Goal: Obtain resource: Obtain resource

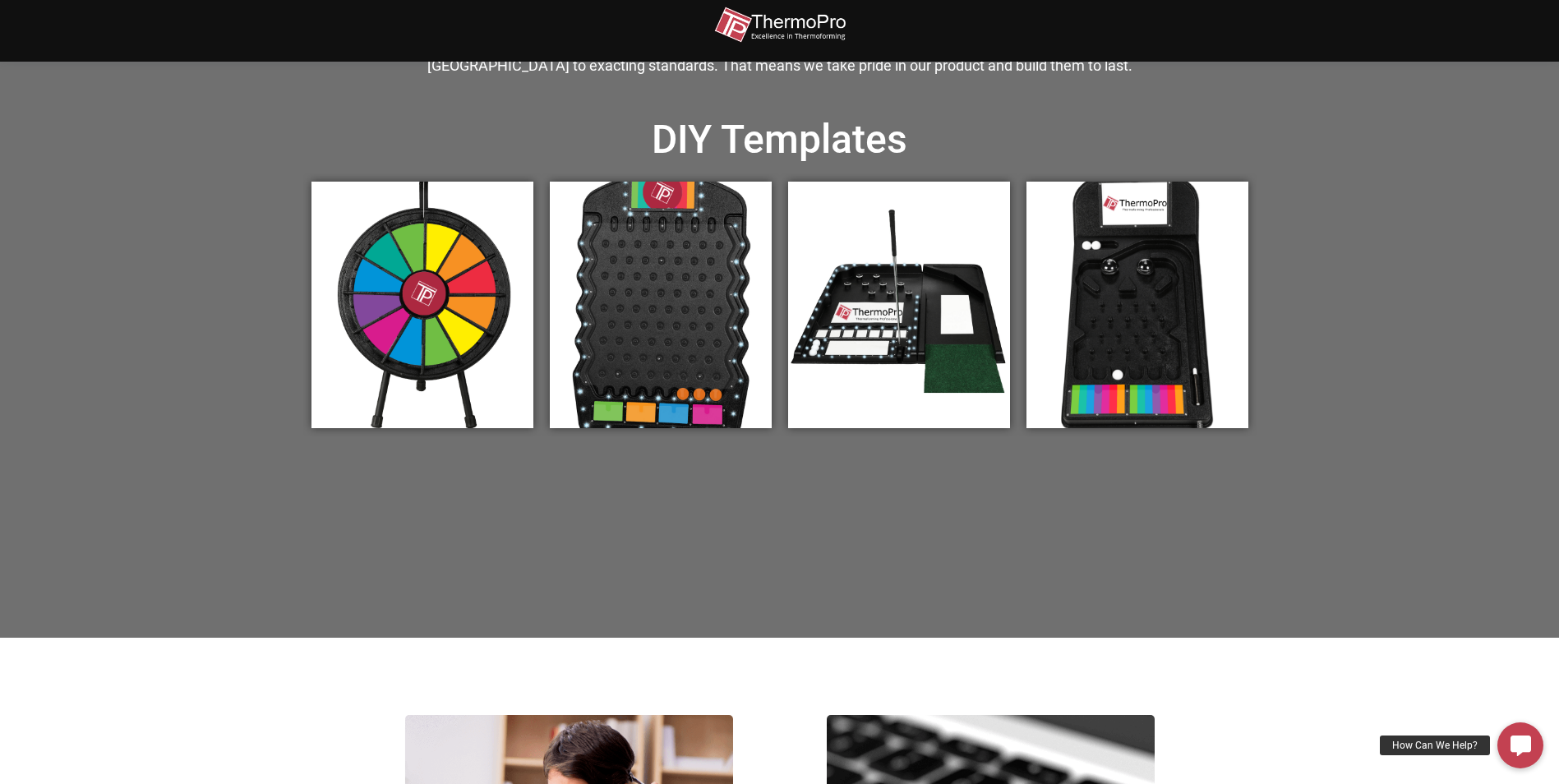
scroll to position [575, 0]
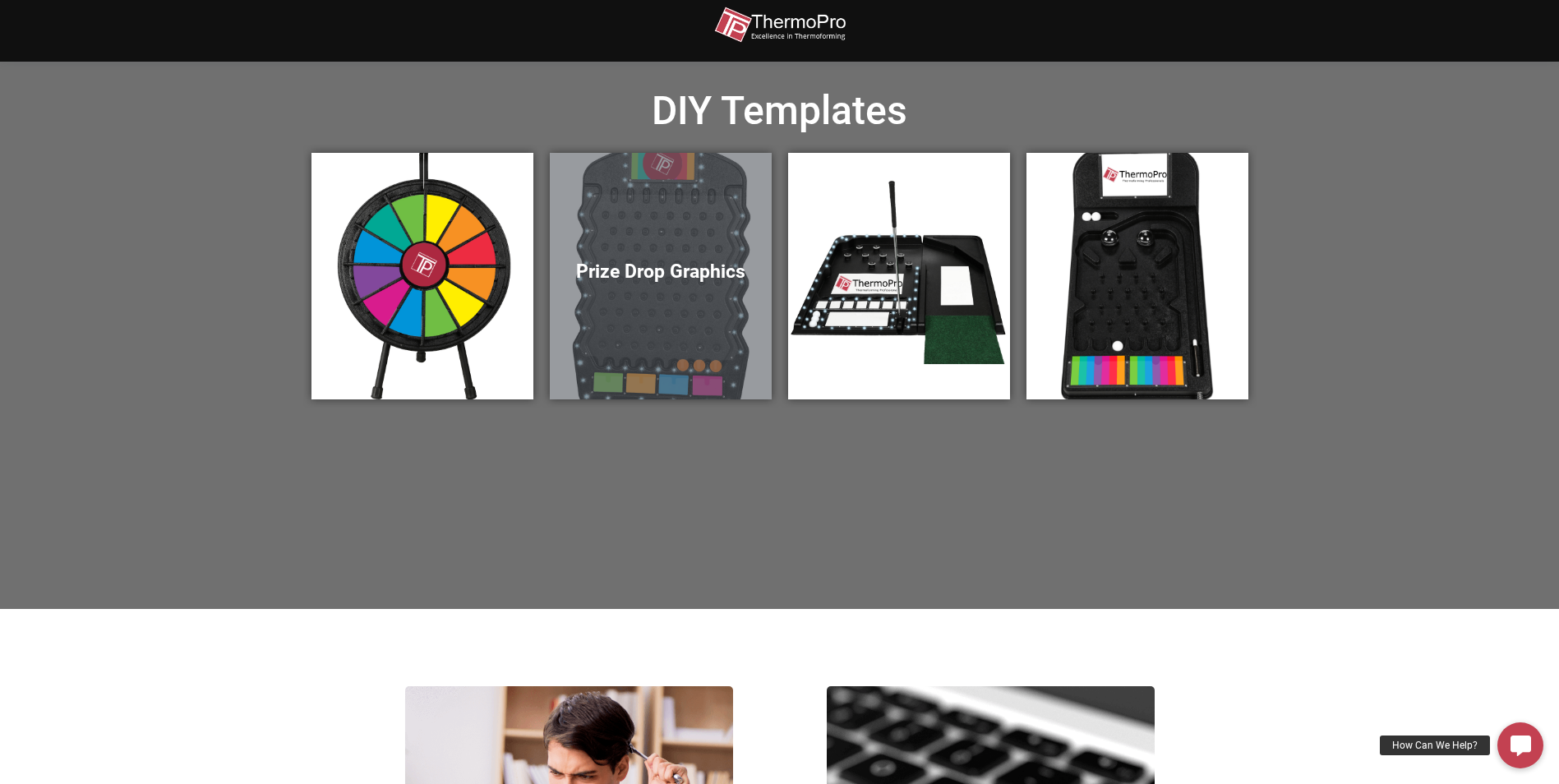
click at [644, 272] on h5 "Prize Drop Graphics" at bounding box center [660, 272] width 189 height 23
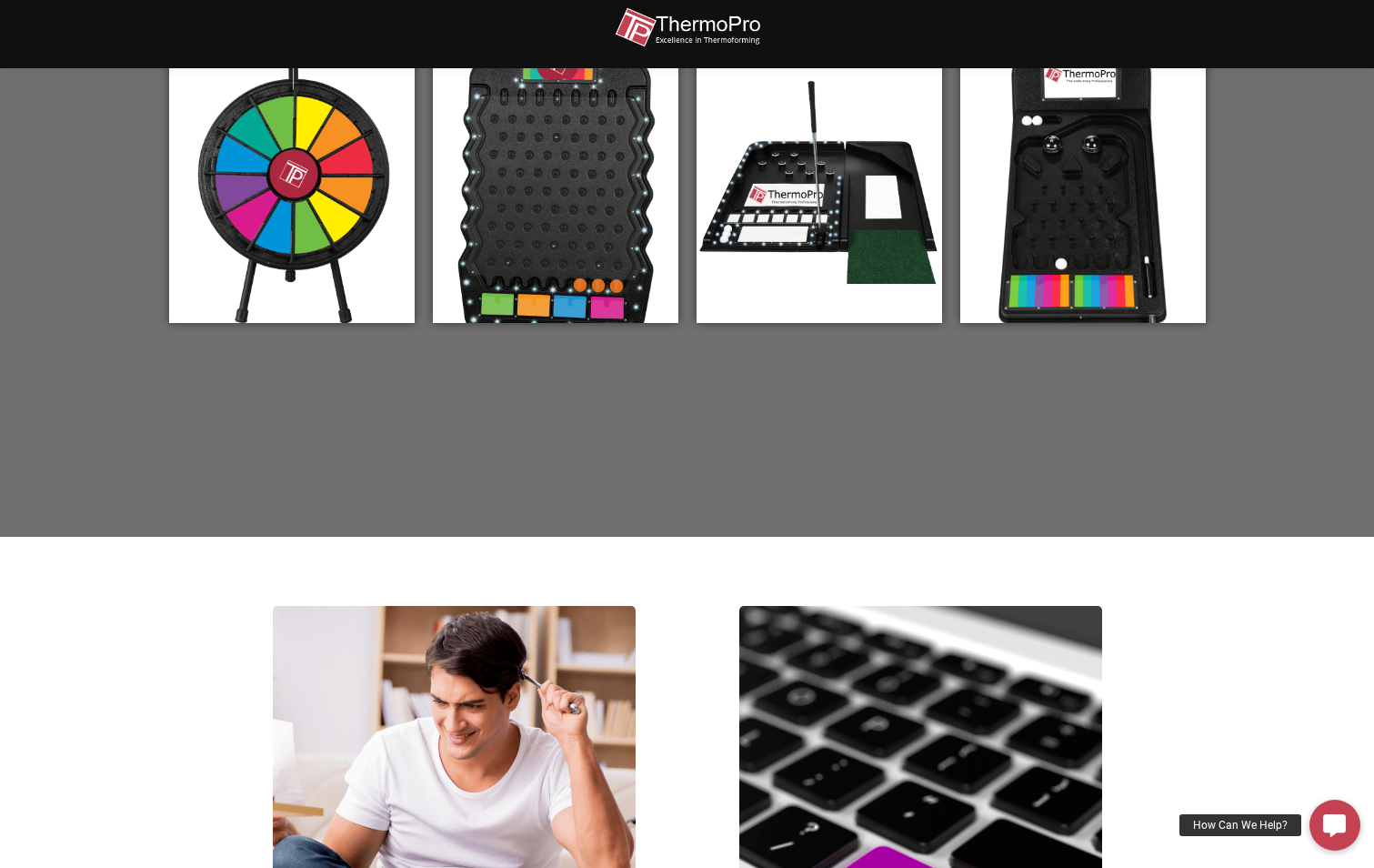
scroll to position [441, 0]
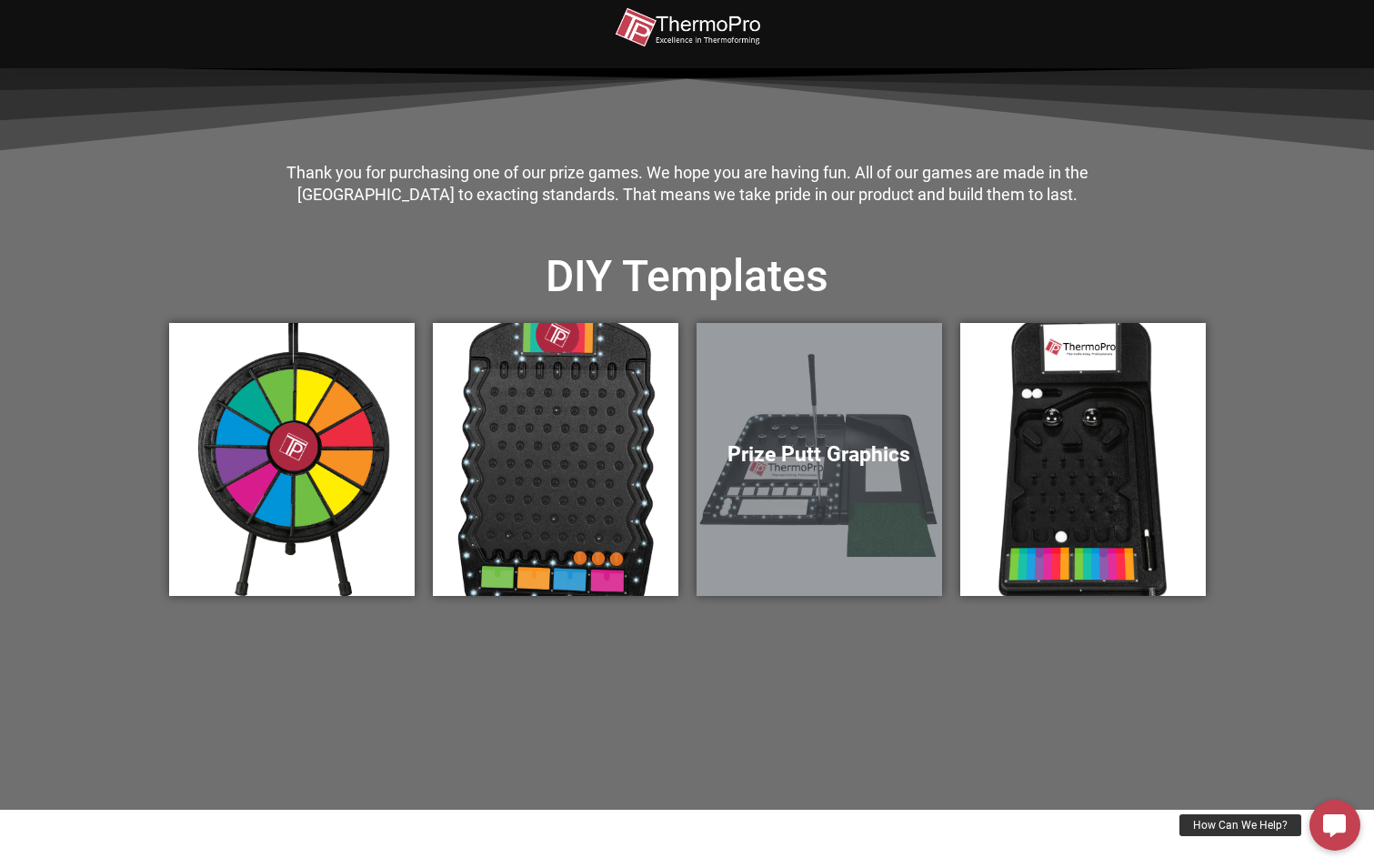
click at [813, 459] on h5 "Prize Putt Graphics" at bounding box center [819, 454] width 209 height 25
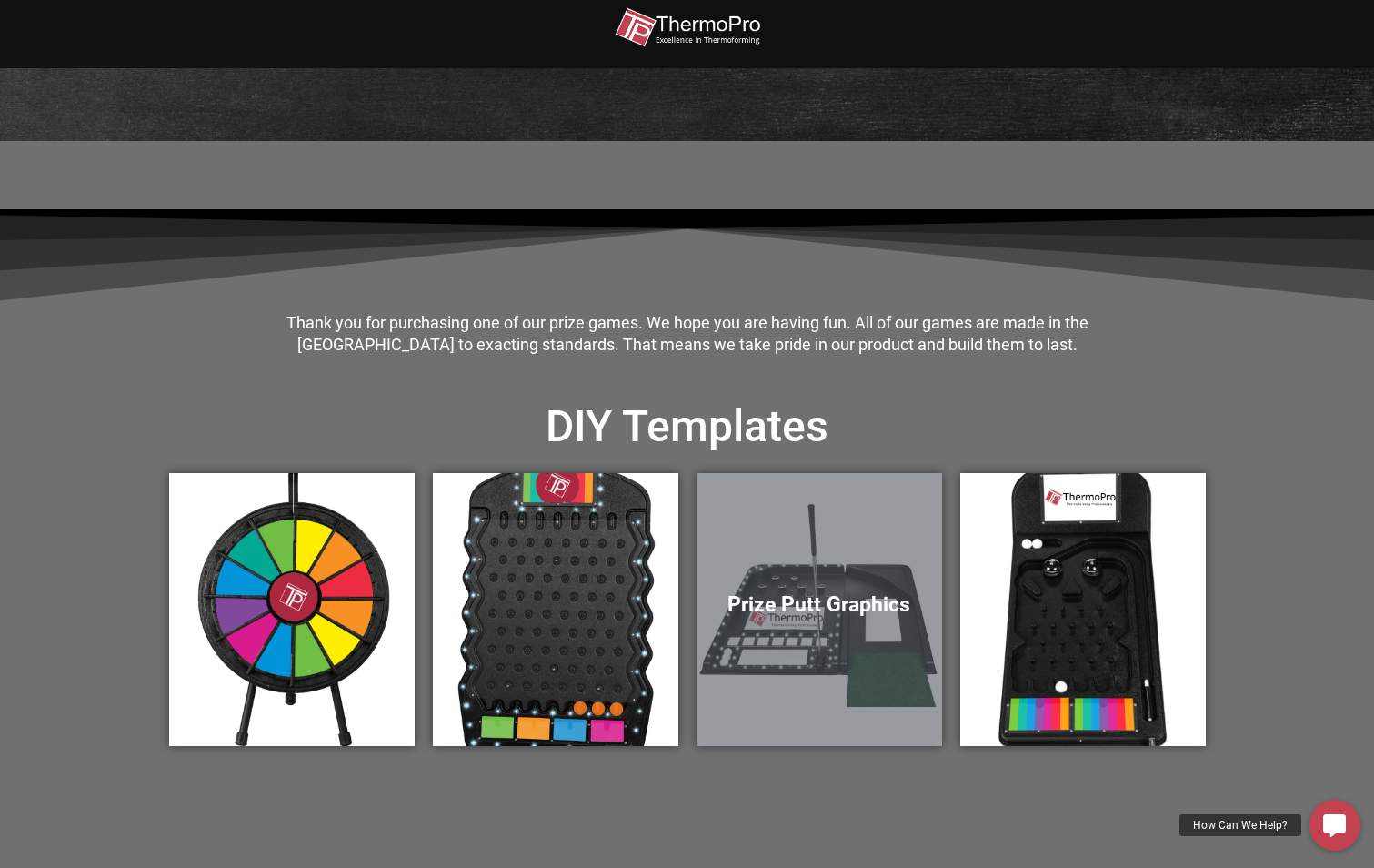
scroll to position [277, 0]
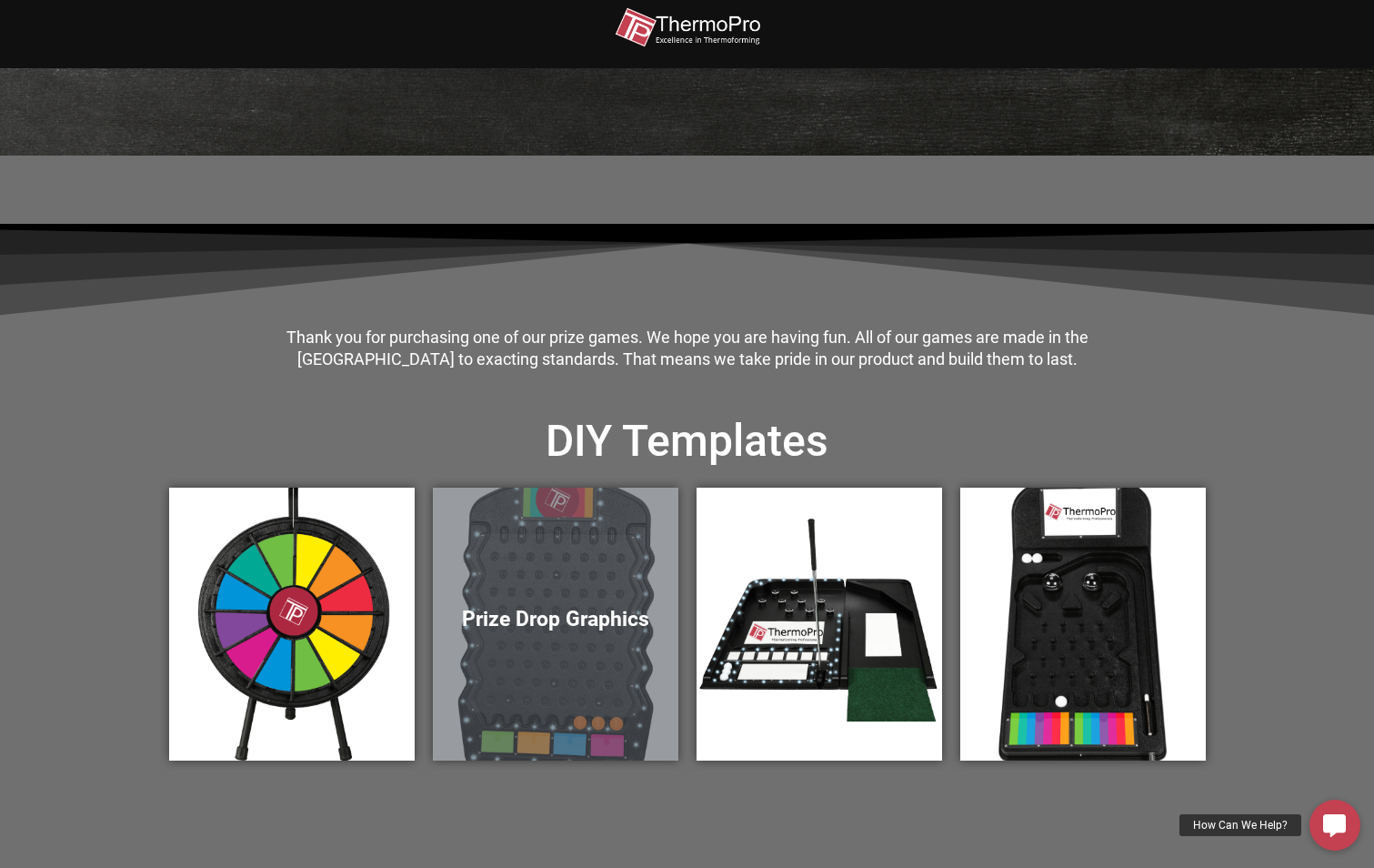
click at [634, 581] on div "Prize Drop Graphics" at bounding box center [555, 623] width 246 height 273
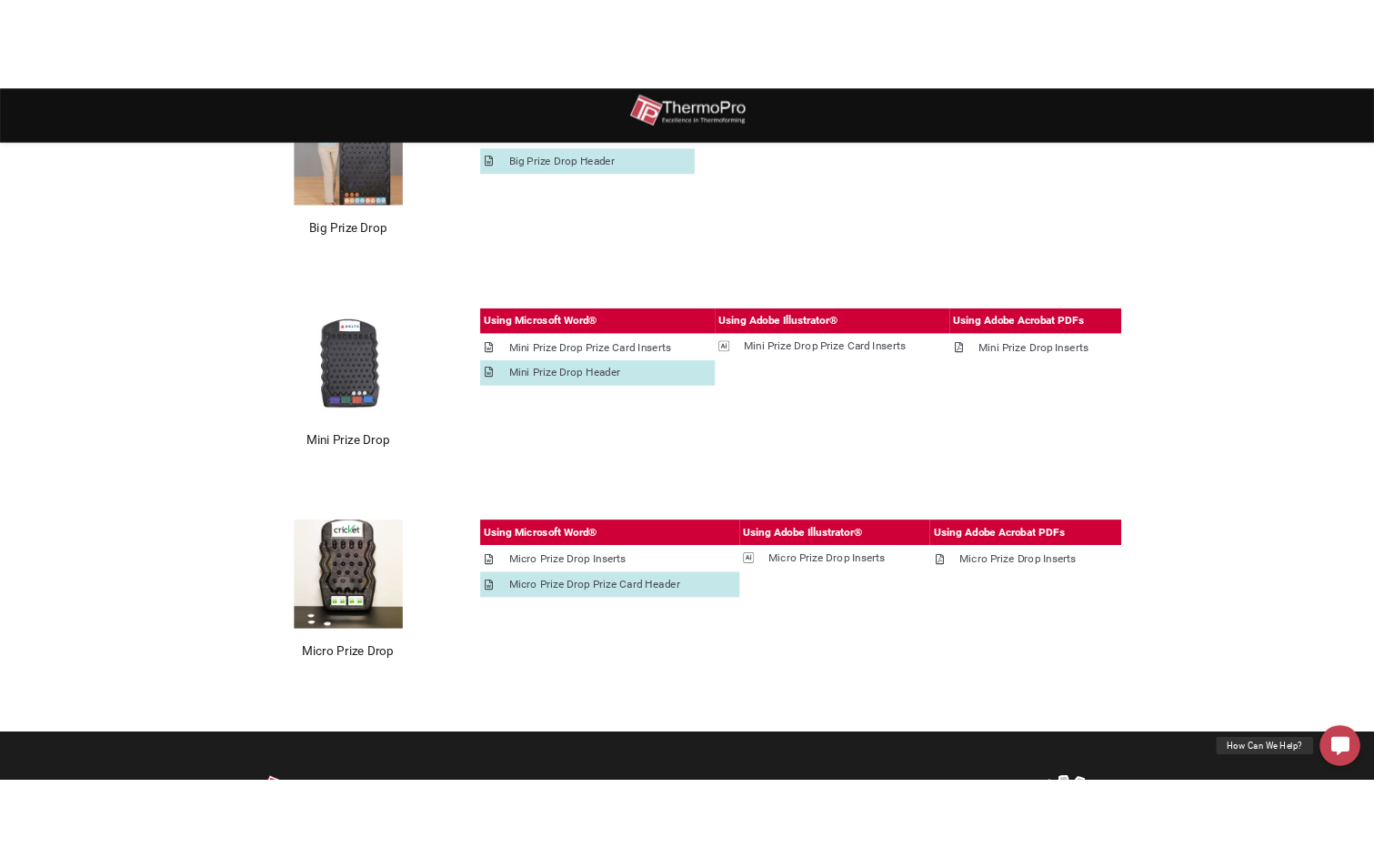
scroll to position [273, 0]
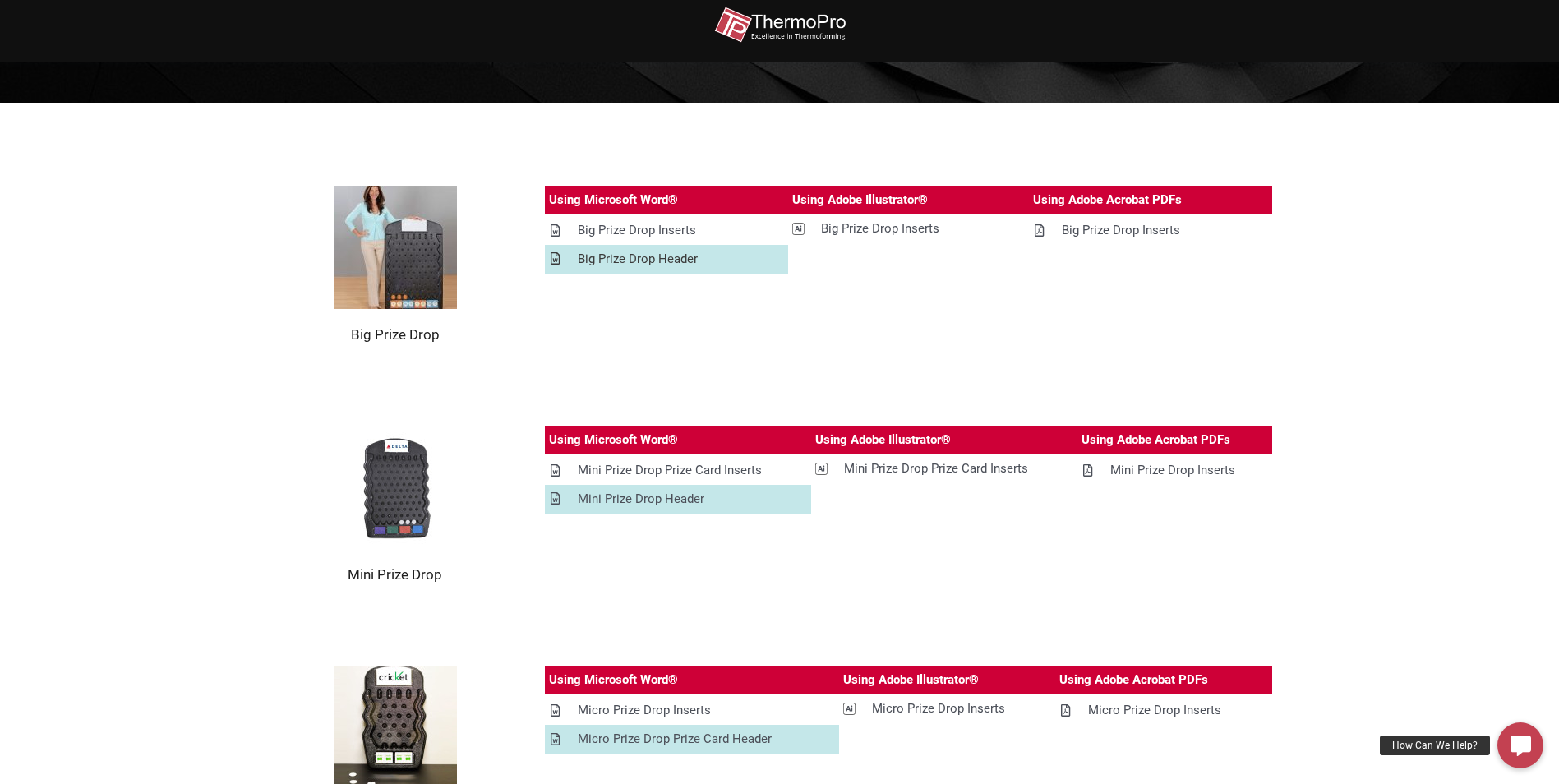
click at [660, 253] on div "Big Prize Drop Header" at bounding box center [638, 259] width 120 height 20
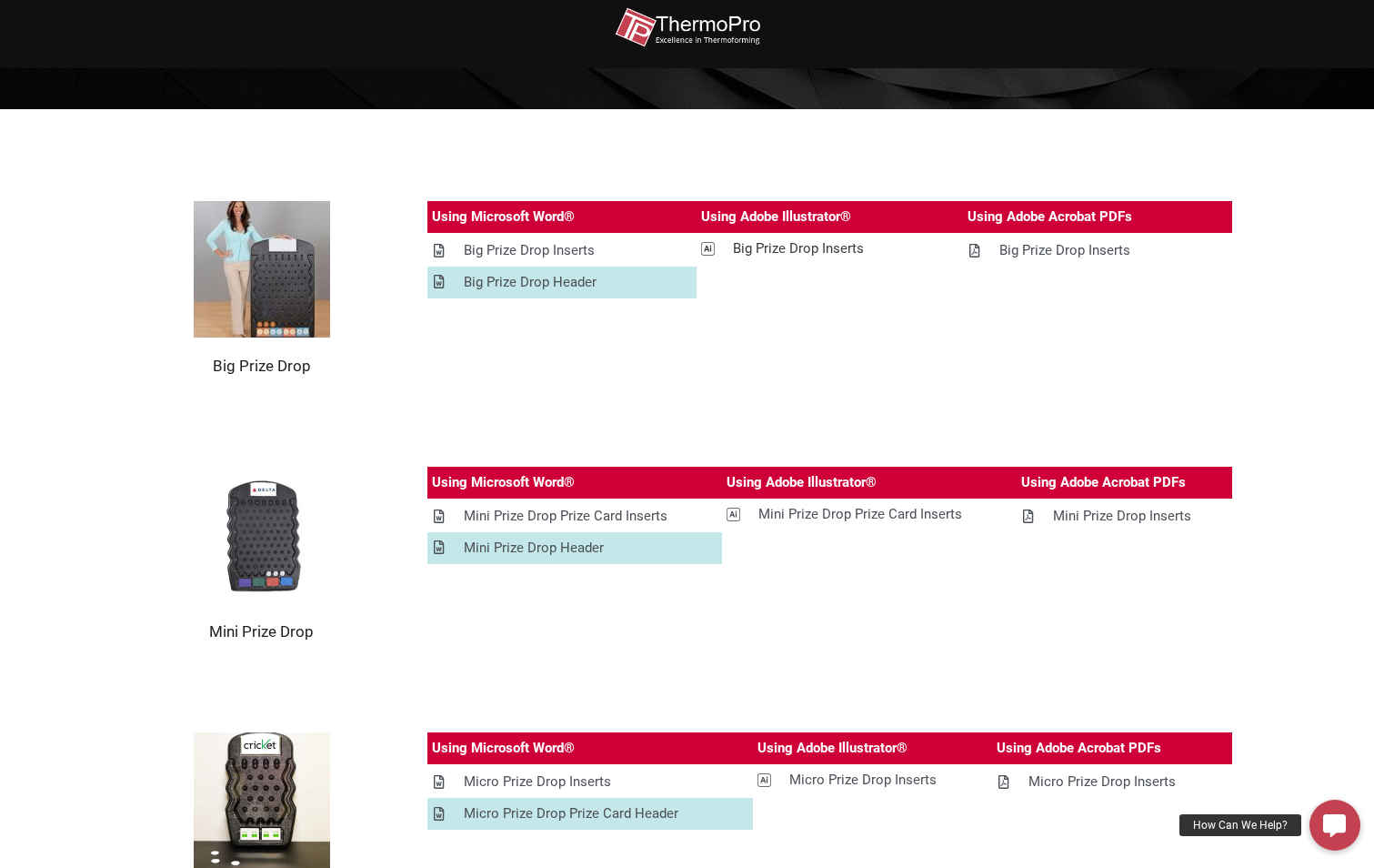
click at [794, 251] on div "Big Prize Drop Inserts" at bounding box center [798, 249] width 131 height 22
click at [1206, 401] on section "Big Prize Drop Using Microsoft Word® Using Adobe Illustrator® Using Adobe Acrob…" at bounding box center [687, 287] width 1374 height 356
click at [1045, 250] on div "Big Prize Drop Inserts" at bounding box center [1065, 250] width 131 height 22
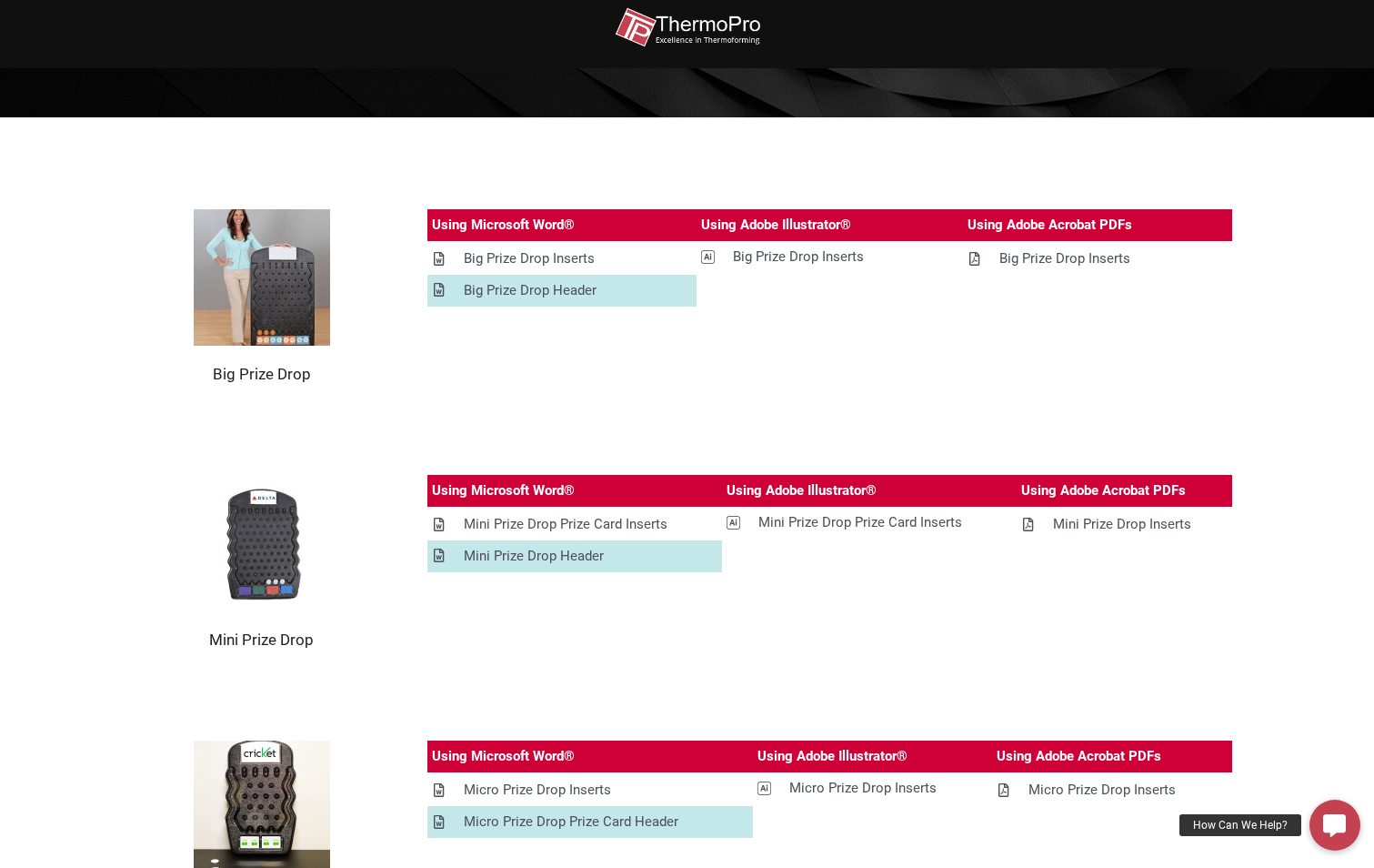
scroll to position [182, 0]
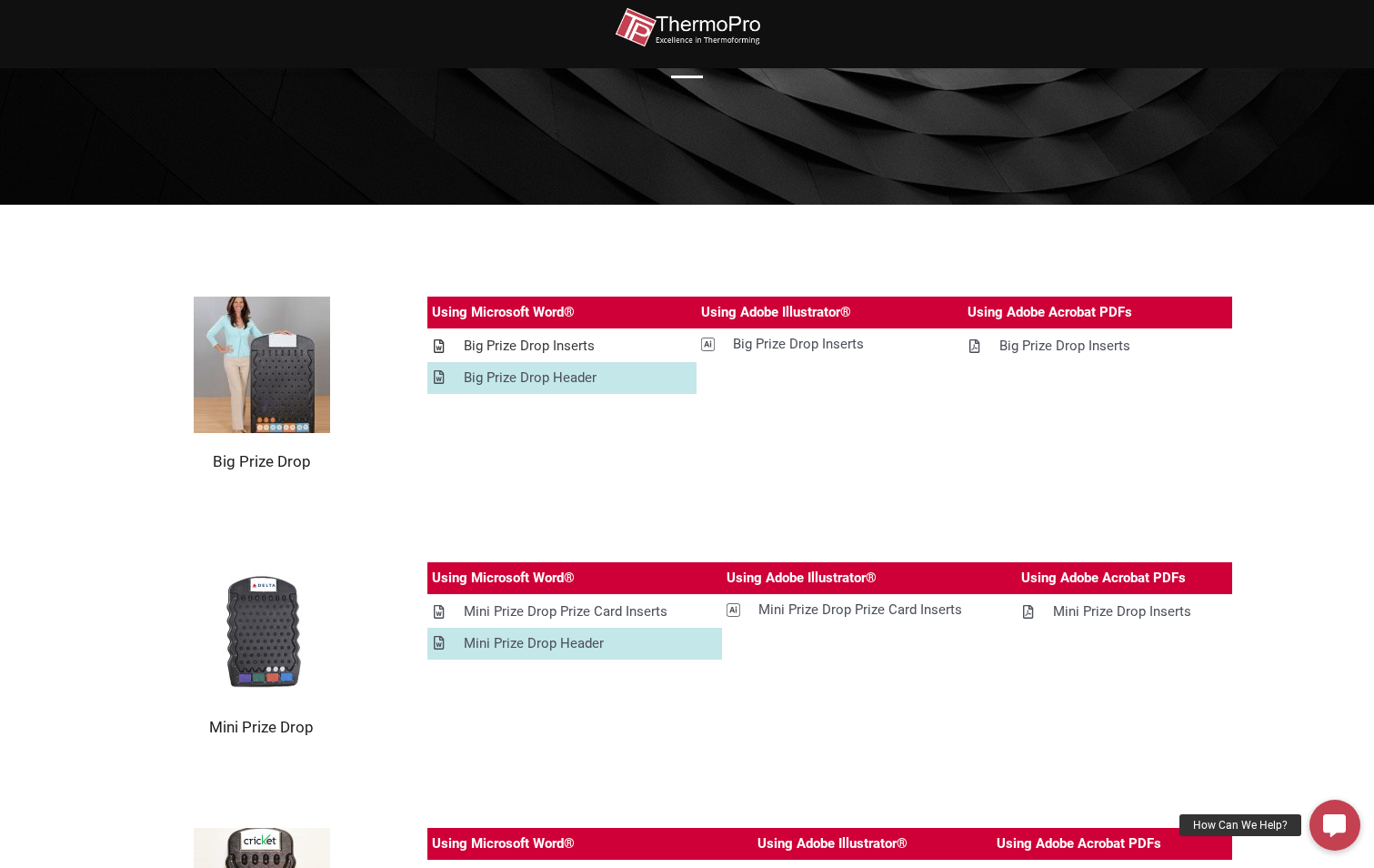
click at [564, 343] on div "Big Prize Drop Inserts" at bounding box center [529, 346] width 131 height 22
